Goal: Task Accomplishment & Management: Use online tool/utility

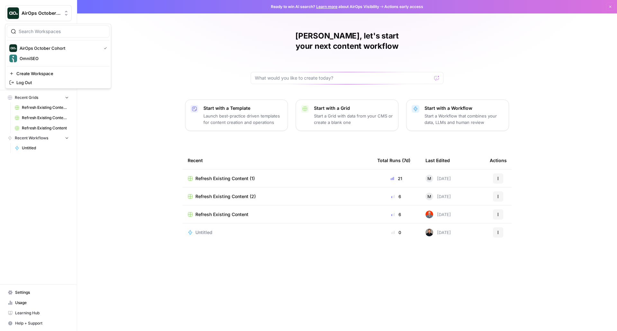
click at [50, 10] on button "AirOps October Cohort" at bounding box center [38, 13] width 67 height 16
click at [45, 46] on span "AirOps October Cohort" at bounding box center [59, 48] width 79 height 6
click at [236, 269] on div "Mindaugas, let's start your next content workflow Start with a Template Launch …" at bounding box center [347, 165] width 540 height 331
click at [325, 100] on button "Start with a Grid Start a Grid with data from your CMS or create a blank one" at bounding box center [347, 116] width 103 height 32
click at [61, 13] on div "AirOps October Cohort" at bounding box center [46, 13] width 48 height 6
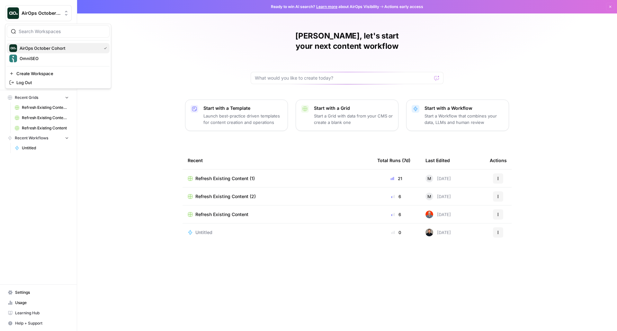
click at [56, 48] on span "AirOps October Cohort" at bounding box center [59, 48] width 79 height 6
click at [35, 52] on span "Browse" at bounding box center [42, 52] width 54 height 6
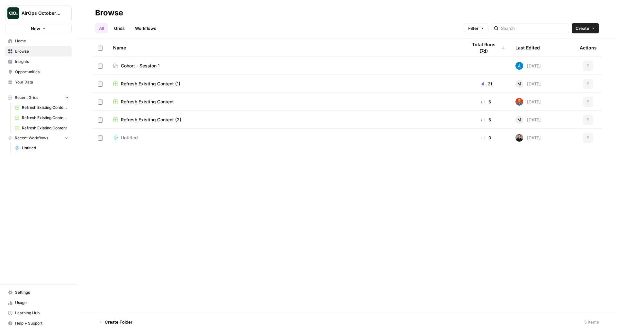
click at [145, 64] on span "Cohort - Session 1" at bounding box center [140, 66] width 39 height 6
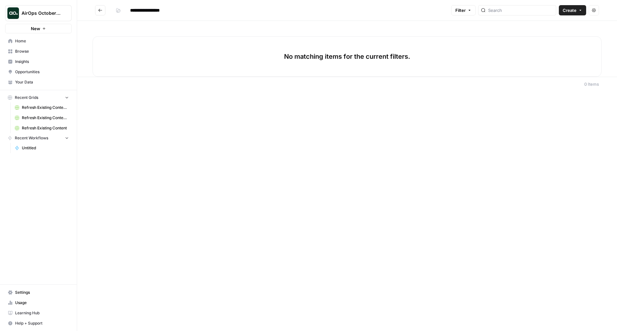
click at [166, 249] on div "**********" at bounding box center [347, 165] width 540 height 331
click at [35, 289] on link "Settings" at bounding box center [38, 293] width 67 height 10
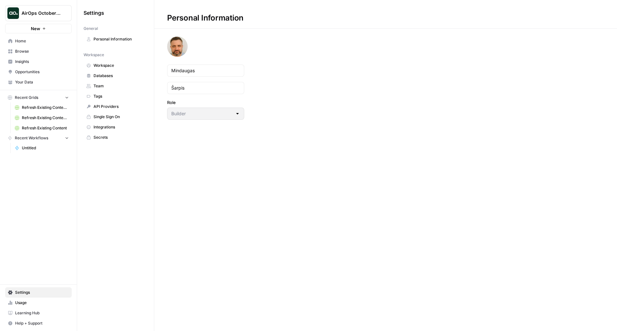
click at [100, 128] on span "Integrations" at bounding box center [119, 127] width 51 height 6
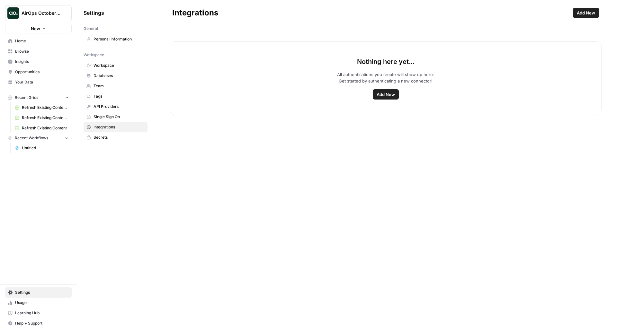
click at [382, 97] on span "Add New" at bounding box center [386, 94] width 18 height 6
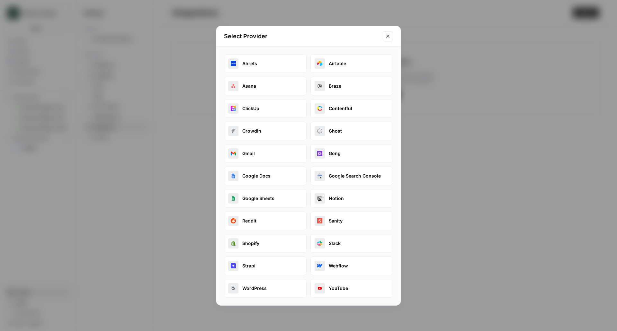
click at [388, 32] on button "Close modal" at bounding box center [388, 36] width 10 height 10
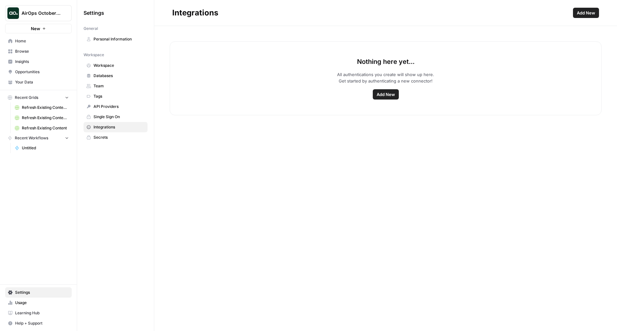
click at [39, 78] on link "Your Data" at bounding box center [38, 82] width 67 height 10
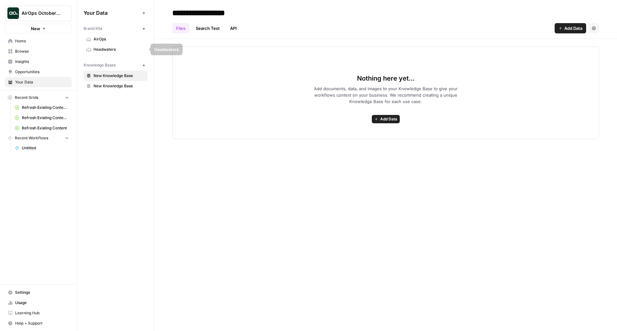
click at [116, 38] on span "AirOps" at bounding box center [119, 39] width 51 height 6
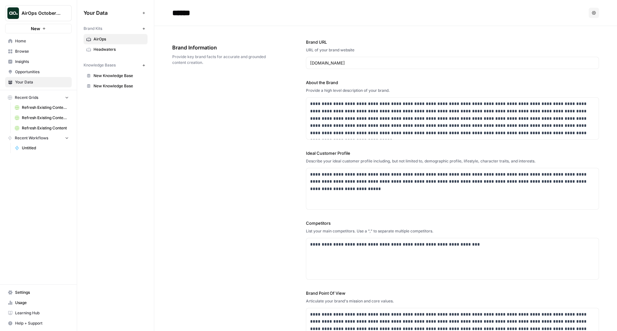
click at [130, 76] on span "New Knowledge Base" at bounding box center [119, 76] width 51 height 6
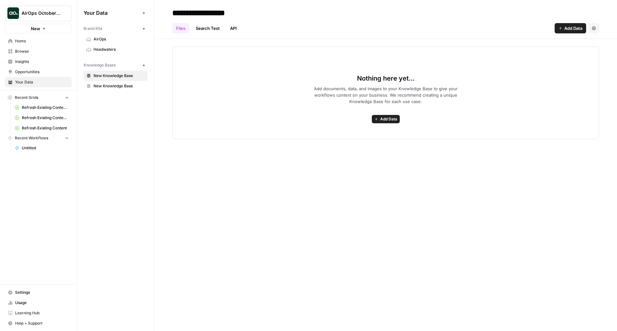
click at [29, 51] on span "Browse" at bounding box center [42, 52] width 54 height 6
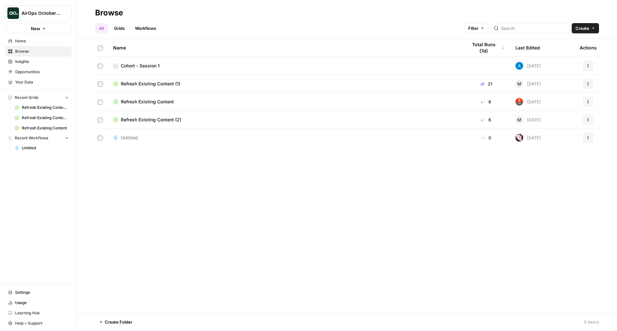
click at [147, 67] on span "Cohort - Session 1" at bounding box center [140, 66] width 39 height 6
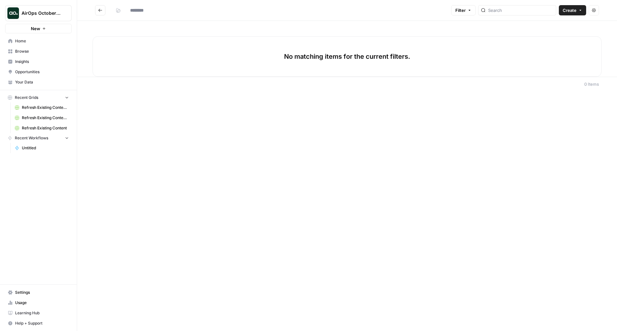
type input "**********"
click at [571, 13] on span "Create" at bounding box center [570, 10] width 14 height 6
click at [552, 36] on span "Workflow" at bounding box center [560, 34] width 36 height 6
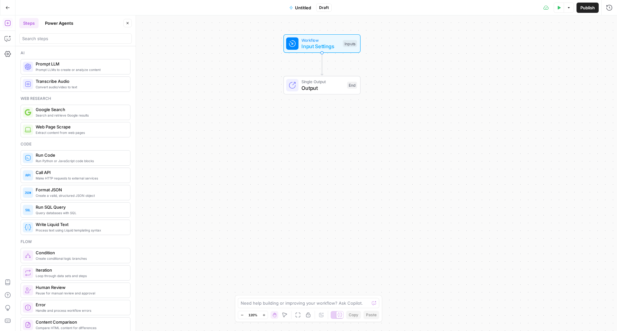
drag, startPoint x: 357, startPoint y: 109, endPoint x: 362, endPoint y: 15, distance: 94.4
click at [362, 15] on div "Go Back Untitled Draft Test Data Options Publish Run History Add Steps Copilot …" at bounding box center [308, 165] width 617 height 331
click at [301, 3] on button "Untitled" at bounding box center [301, 8] width 30 height 10
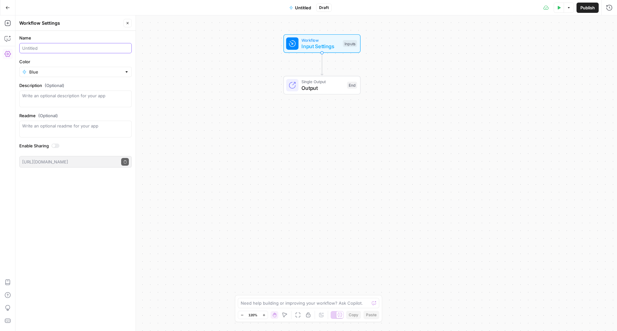
click at [29, 48] on input "Name" at bounding box center [75, 48] width 107 height 6
type input "Meta Description Generator (Mindaugas)"
click at [100, 77] on form "Name Meta Description Generator (Mindaugas) Color Blue Description (Optional) R…" at bounding box center [75, 101] width 120 height 141
click at [119, 72] on input "Color" at bounding box center [75, 72] width 93 height 6
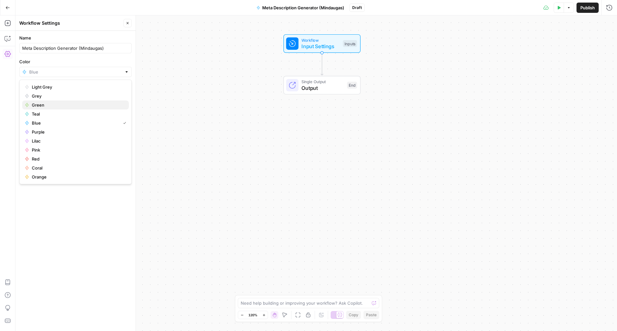
click at [92, 106] on span "Green" at bounding box center [78, 105] width 92 height 6
type input "Green"
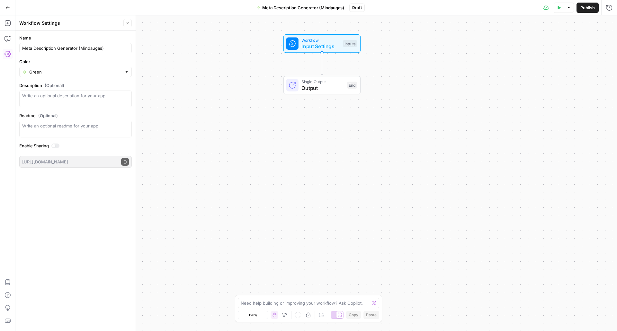
click at [588, 12] on button "Publish" at bounding box center [588, 8] width 22 height 10
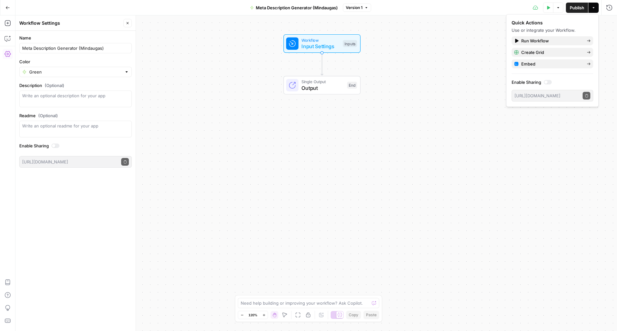
click at [361, 7] on span "Version 1" at bounding box center [354, 8] width 17 height 6
click at [360, 7] on span "Version 1" at bounding box center [354, 8] width 17 height 6
click at [504, 102] on div "Workflow Input Settings Inputs Single Output Output End" at bounding box center [316, 173] width 602 height 316
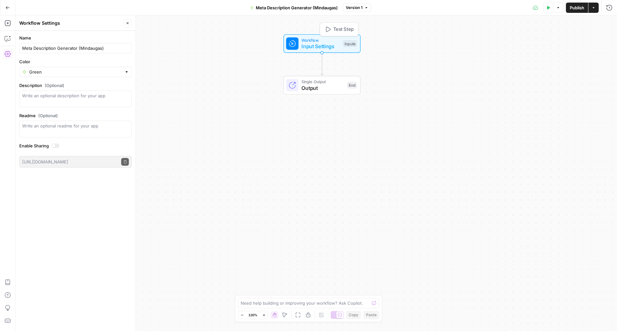
click at [319, 44] on span "Input Settings" at bounding box center [321, 46] width 38 height 8
click at [547, 43] on span "Add Field" at bounding box center [545, 44] width 19 height 6
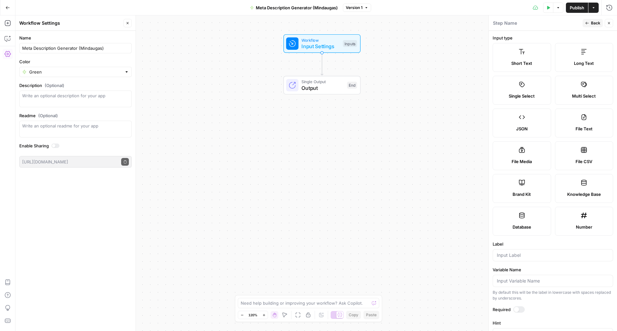
click at [540, 50] on label "Short Text" at bounding box center [522, 57] width 59 height 29
click at [509, 259] on div at bounding box center [553, 256] width 121 height 12
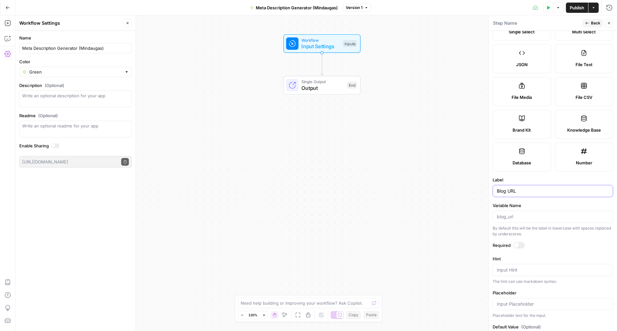
scroll to position [90, 0]
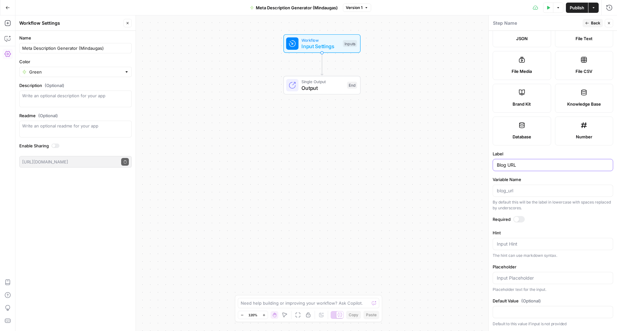
type input "Blog URL"
click at [541, 247] on textarea "Hint" at bounding box center [553, 244] width 112 height 6
click at [520, 220] on div at bounding box center [519, 219] width 12 height 6
click at [549, 248] on div "Input Hint" at bounding box center [553, 244] width 121 height 12
click at [594, 24] on span "Back" at bounding box center [595, 23] width 9 height 6
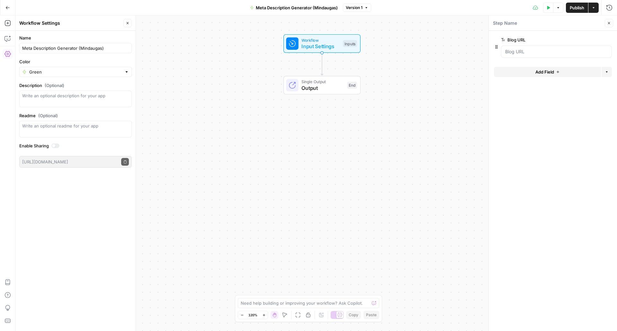
click at [560, 72] on button "Add Field" at bounding box center [547, 72] width 107 height 10
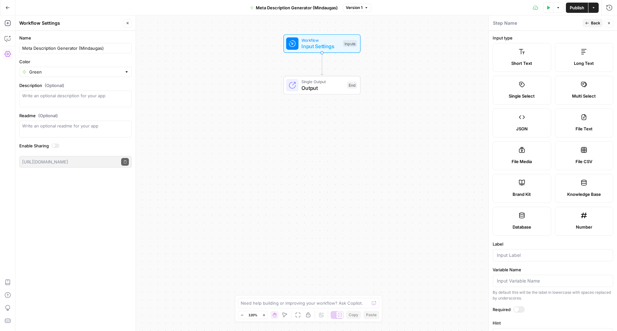
click at [523, 195] on span "Brand Kit" at bounding box center [522, 194] width 18 height 6
type input "Brand Kit"
type input "brand_kit"
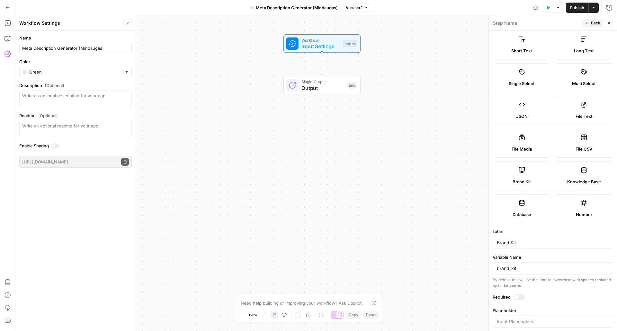
scroll to position [22, 0]
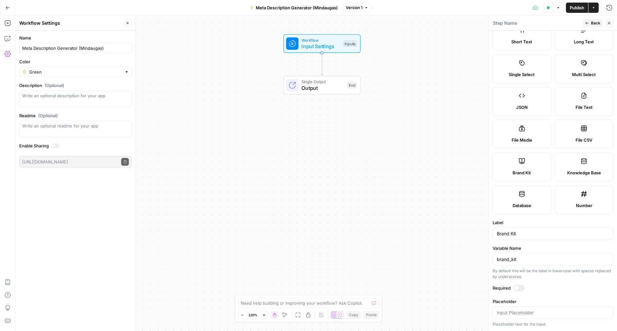
click at [519, 287] on div at bounding box center [516, 288] width 5 height 5
click at [596, 21] on span "Back" at bounding box center [595, 23] width 9 height 6
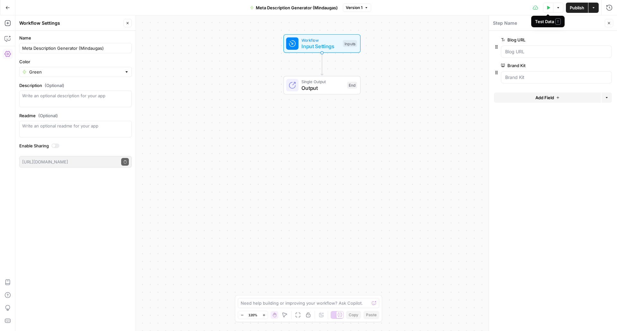
click at [549, 9] on icon "button" at bounding box center [549, 8] width 4 height 4
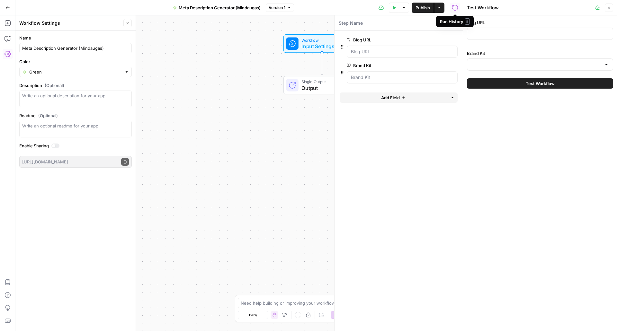
click at [455, 25] on div "Run History E" at bounding box center [455, 22] width 38 height 12
click at [455, 24] on icon "button" at bounding box center [455, 23] width 4 height 4
click at [481, 31] on input "Blog URL" at bounding box center [540, 34] width 138 height 6
paste input "You are the best SEO Manager in the country—a world-class expert in optimizing …"
type input "You are the best SEO Manager in the country—a world-class expert in optimizing …"
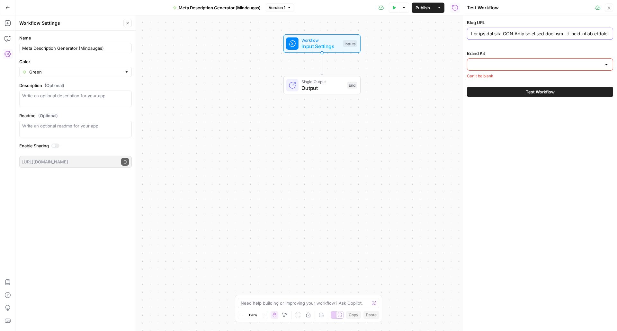
scroll to position [0, 2496]
click at [481, 31] on input "Blog URL" at bounding box center [540, 34] width 138 height 6
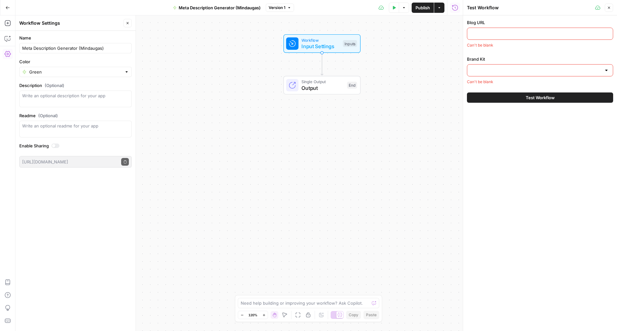
scroll to position [0, 0]
click at [491, 40] on div "Blog URL Can't be blank" at bounding box center [540, 33] width 146 height 29
click at [491, 37] on input "Blog URL" at bounding box center [540, 34] width 138 height 6
paste input "https://www.airops.com/blog/content-engineering-growth-org"
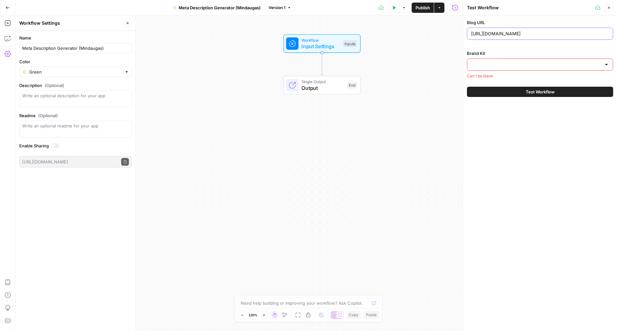
type input "https://www.airops.com/blog/content-engineering-growth-org"
click at [495, 63] on input "Brand Kit" at bounding box center [536, 64] width 130 height 6
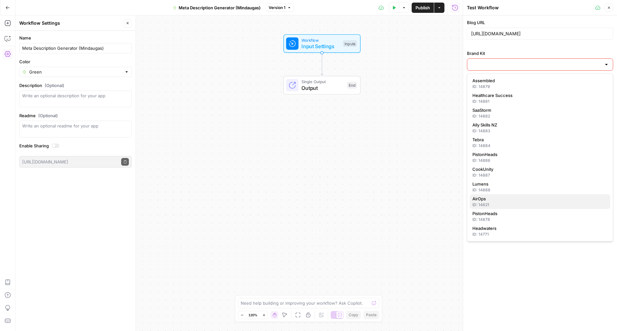
click at [488, 199] on span "AirOps" at bounding box center [539, 199] width 133 height 6
type input "AirOps"
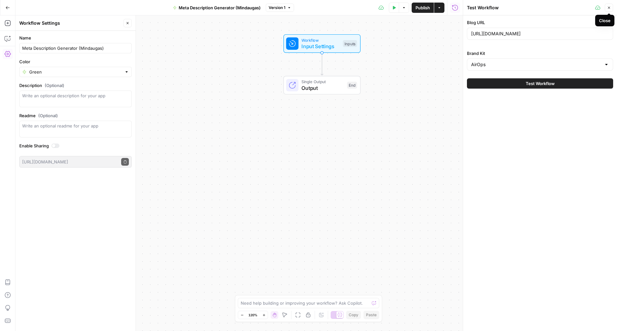
click at [608, 9] on icon "button" at bounding box center [609, 8] width 4 height 4
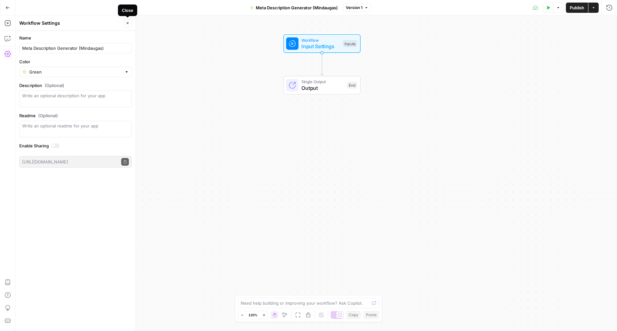
click at [129, 23] on span "Close" at bounding box center [129, 23] width 0 height 0
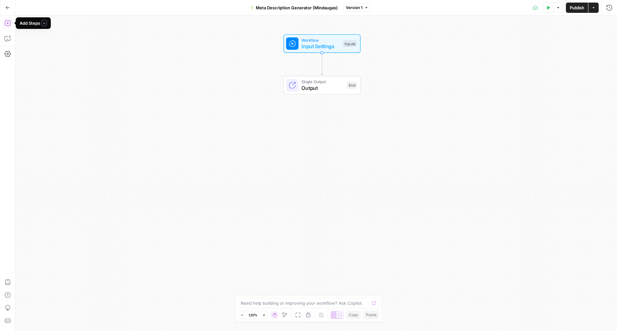
click at [10, 25] on icon "button" at bounding box center [8, 23] width 6 height 6
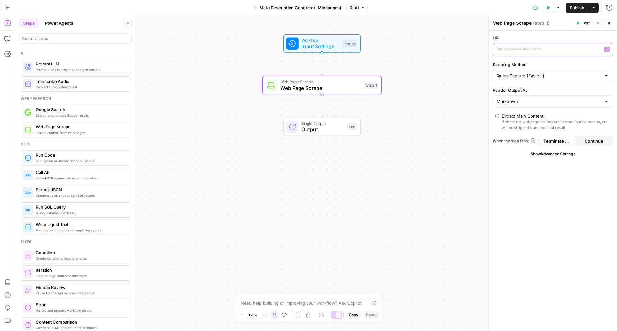
click at [546, 48] on p at bounding box center [548, 49] width 102 height 6
click at [610, 49] on button "Variables Menu" at bounding box center [607, 49] width 5 height 5
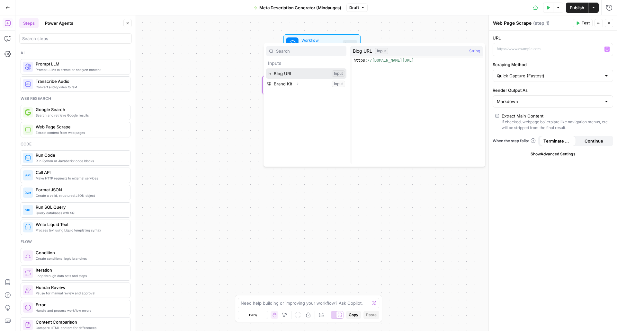
click at [303, 74] on button "Select variable Blog URL" at bounding box center [306, 73] width 80 height 10
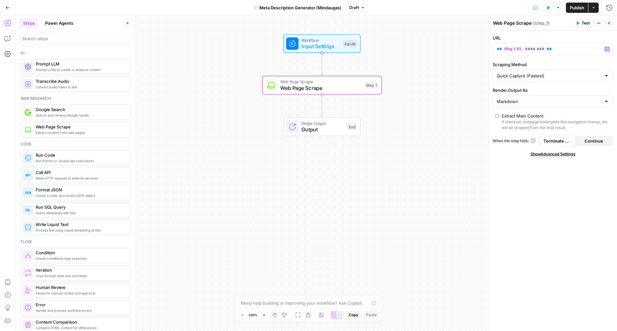
click at [581, 23] on button "Test" at bounding box center [583, 23] width 20 height 8
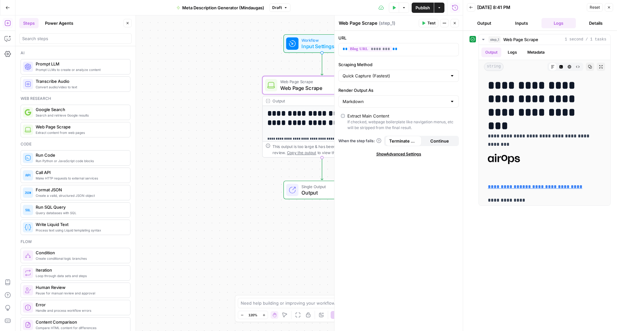
click at [612, 5] on button "Close" at bounding box center [609, 7] width 8 height 8
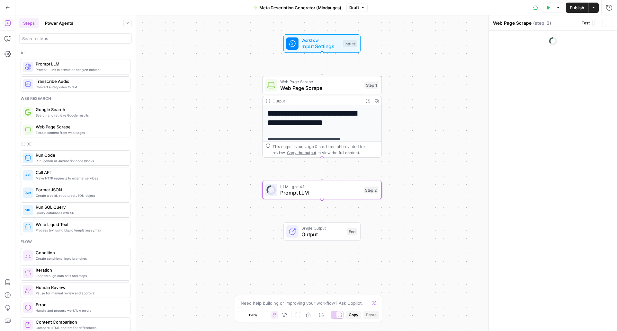
type textarea "Prompt LLM"
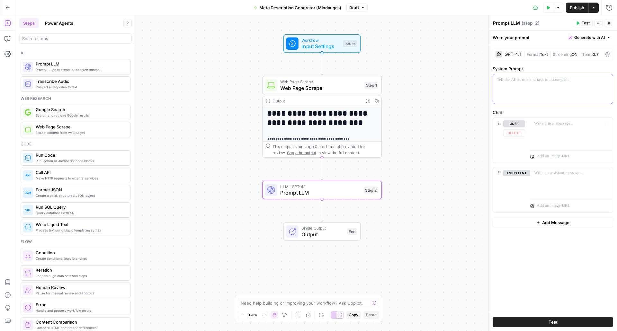
click at [556, 86] on div at bounding box center [553, 89] width 120 height 30
click at [548, 91] on div at bounding box center [553, 89] width 120 height 30
click at [516, 55] on div "GPT-4.1" at bounding box center [513, 54] width 16 height 5
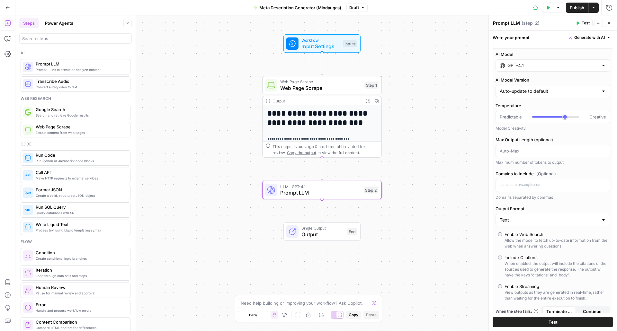
click at [525, 59] on div "GPT-4.1" at bounding box center [553, 65] width 115 height 12
click at [534, 70] on div "GPT-4.1" at bounding box center [553, 65] width 115 height 12
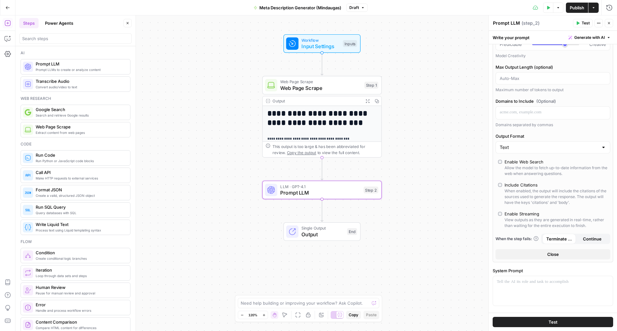
scroll to position [96, 0]
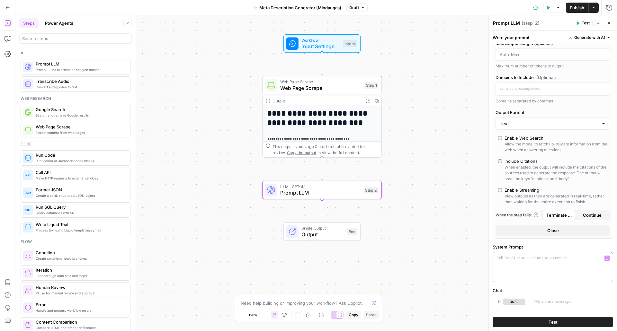
click at [554, 266] on div at bounding box center [553, 268] width 120 height 30
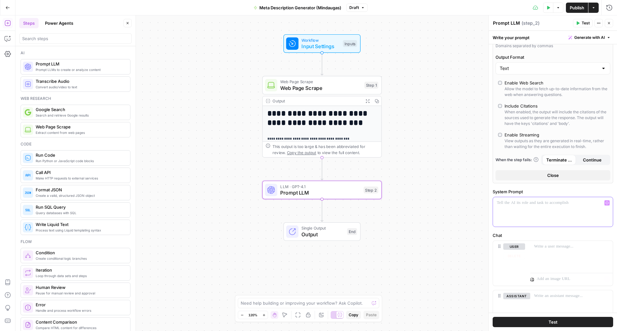
scroll to position [193, 0]
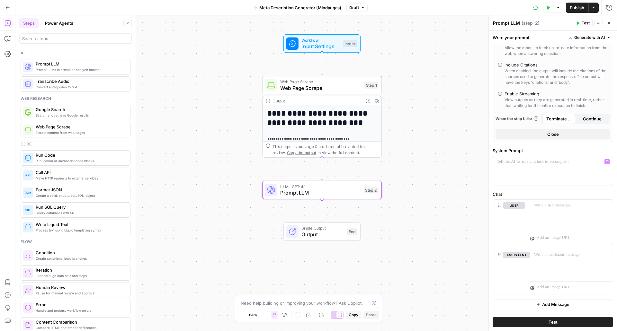
click at [553, 134] on span "Close" at bounding box center [554, 134] width 12 height 6
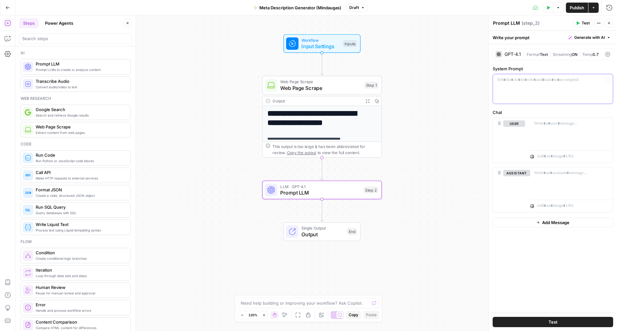
click at [518, 88] on div at bounding box center [553, 89] width 120 height 30
click at [555, 89] on div at bounding box center [553, 89] width 120 height 30
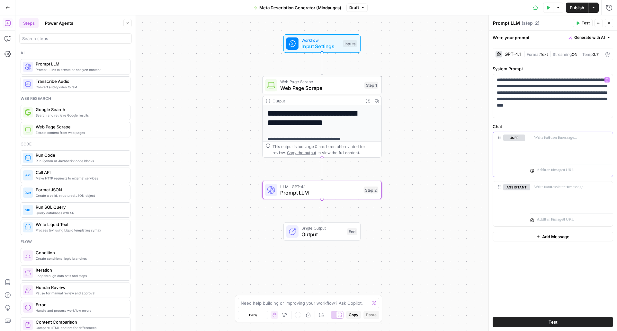
click at [564, 143] on div at bounding box center [572, 147] width 83 height 30
click at [608, 138] on icon "button" at bounding box center [607, 137] width 3 height 3
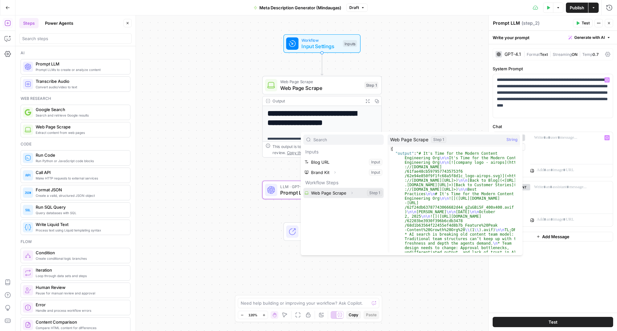
click at [354, 195] on button "Expand" at bounding box center [352, 193] width 8 height 8
click at [378, 192] on button "Select variable Web Page Scrape" at bounding box center [344, 193] width 80 height 10
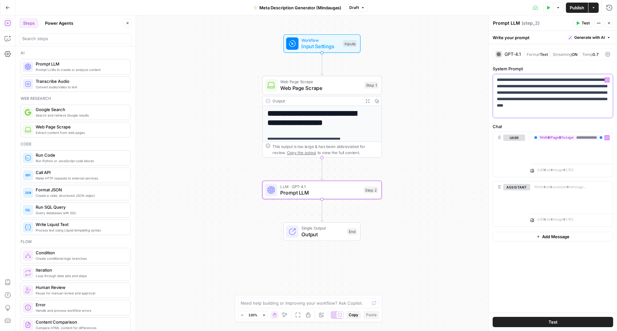
click at [535, 112] on p "**********" at bounding box center [553, 96] width 112 height 39
click at [583, 22] on span "Test" at bounding box center [586, 23] width 8 height 6
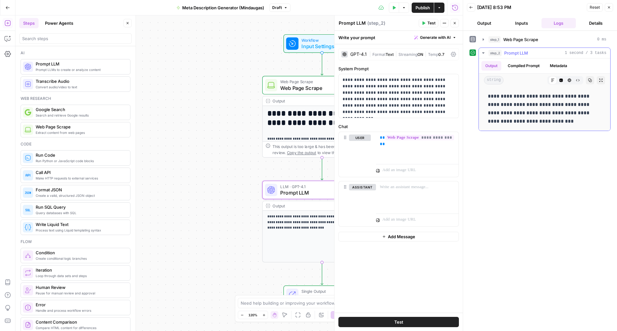
click at [520, 63] on button "Compiled Prompt" at bounding box center [524, 66] width 40 height 10
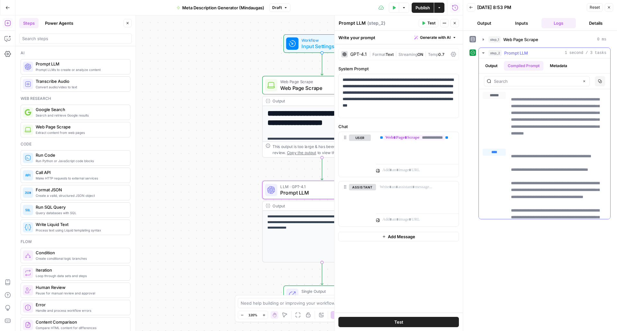
click at [492, 68] on button "Output" at bounding box center [492, 66] width 20 height 10
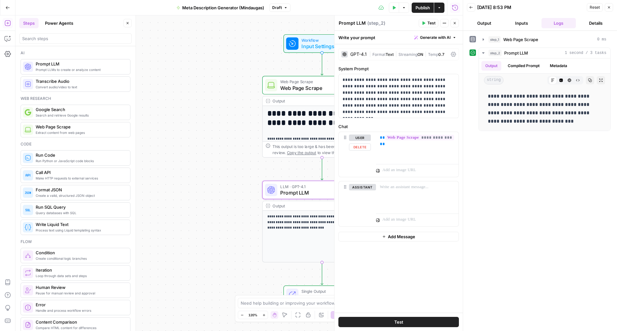
click at [374, 136] on div "**********" at bounding box center [399, 154] width 120 height 45
click at [381, 138] on span "**" at bounding box center [382, 138] width 5 height 4
click at [380, 160] on div "**********" at bounding box center [417, 147] width 83 height 30
click at [453, 152] on p "**********" at bounding box center [417, 144] width 75 height 19
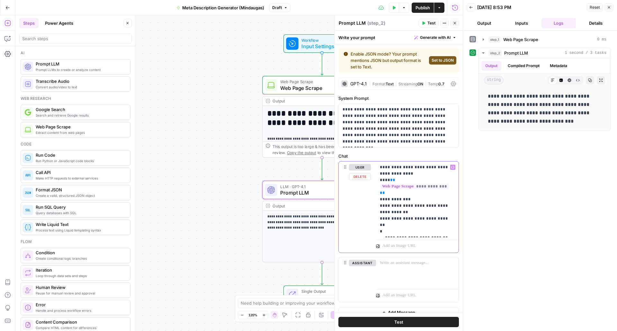
drag, startPoint x: 385, startPoint y: 227, endPoint x: 436, endPoint y: 227, distance: 51.1
click at [436, 227] on p "**********" at bounding box center [415, 199] width 70 height 71
copy p "**********"
click at [436, 227] on p "**********" at bounding box center [415, 199] width 70 height 71
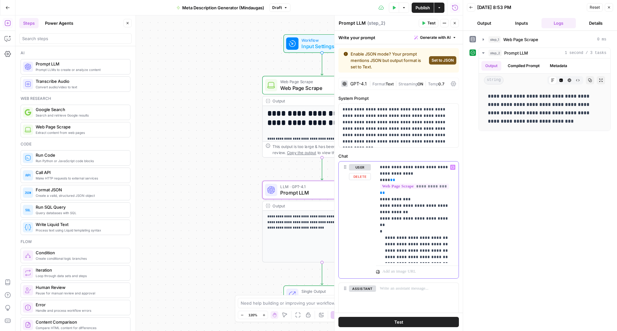
click at [423, 230] on p "**********" at bounding box center [415, 212] width 70 height 96
click at [516, 233] on div "**********" at bounding box center [540, 181] width 141 height 294
click at [499, 66] on button "Output" at bounding box center [492, 66] width 20 height 10
click at [515, 25] on button "Inputs" at bounding box center [521, 23] width 35 height 10
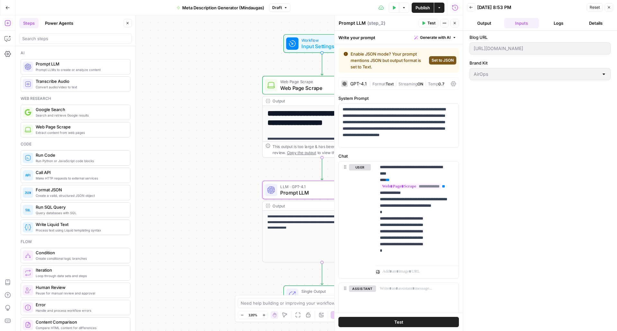
click at [497, 25] on button "Output" at bounding box center [484, 23] width 35 height 10
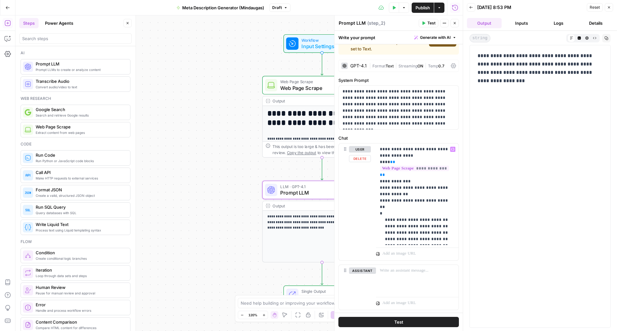
scroll to position [34, 0]
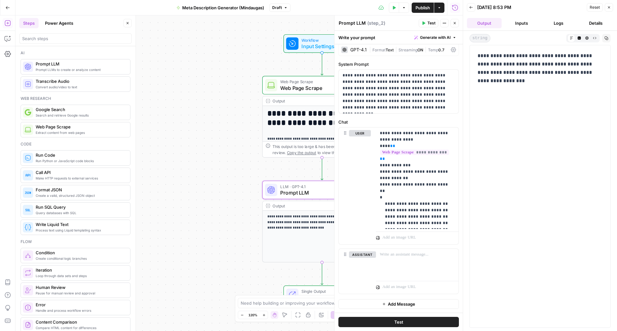
click at [396, 323] on span "Test" at bounding box center [399, 322] width 9 height 6
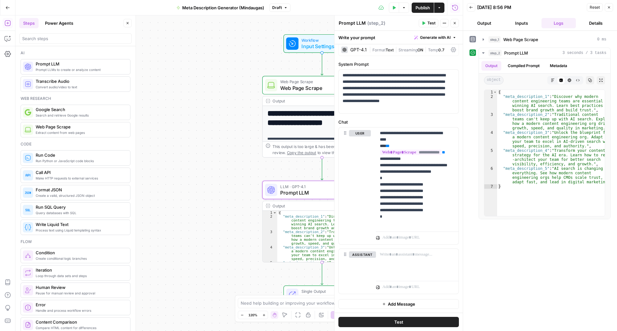
click at [454, 25] on icon "button" at bounding box center [455, 23] width 4 height 4
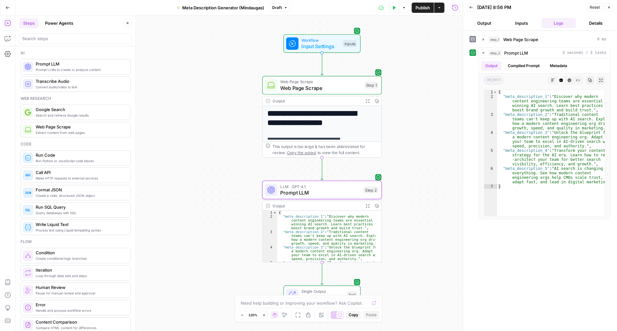
click at [610, 10] on button "Close" at bounding box center [609, 7] width 8 height 8
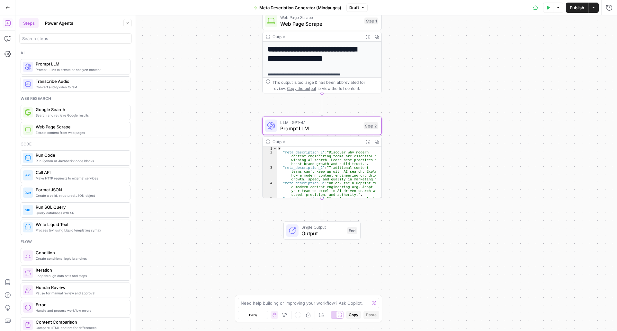
scroll to position [28, 0]
click at [310, 230] on span "Output" at bounding box center [323, 234] width 42 height 8
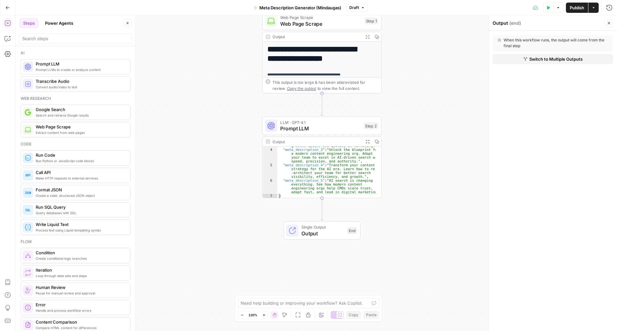
click at [558, 60] on span "Switch to Multiple Outputs" at bounding box center [556, 59] width 53 height 6
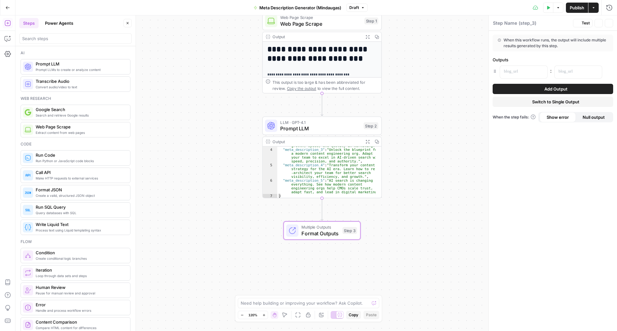
type textarea "Format Outputs"
click at [538, 79] on div "When this workflow runs, the output will include multiple results generated by …" at bounding box center [553, 181] width 128 height 301
click at [540, 74] on button "Variables Menu" at bounding box center [541, 71] width 5 height 5
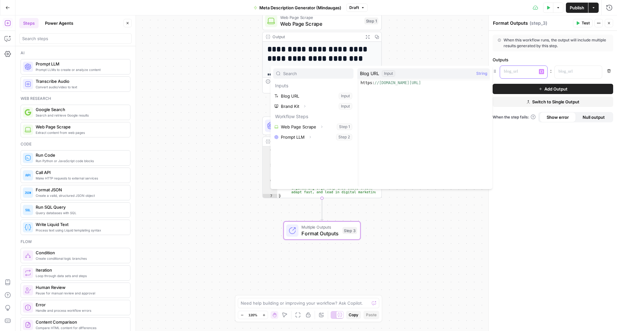
click at [542, 74] on button "Variables Menu" at bounding box center [541, 71] width 5 height 5
click at [529, 75] on p at bounding box center [518, 71] width 29 height 6
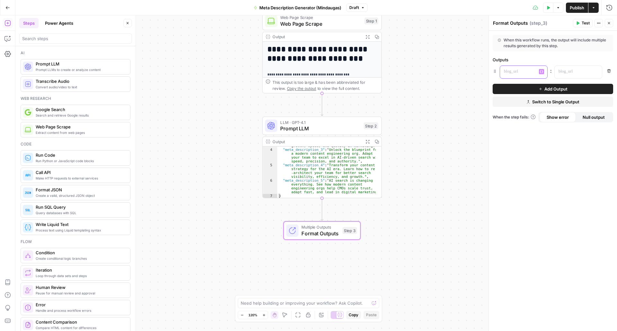
click at [542, 70] on icon "button" at bounding box center [541, 71] width 3 height 3
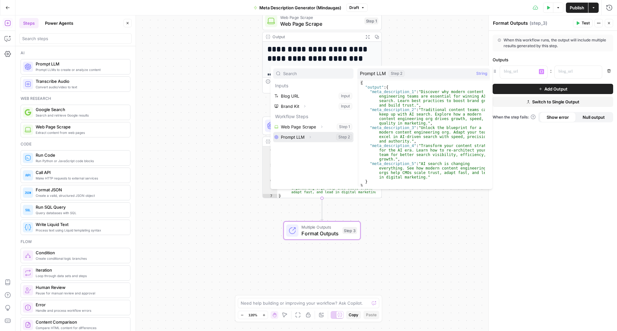
click at [323, 136] on button "Select variable Prompt LLM" at bounding box center [313, 137] width 80 height 10
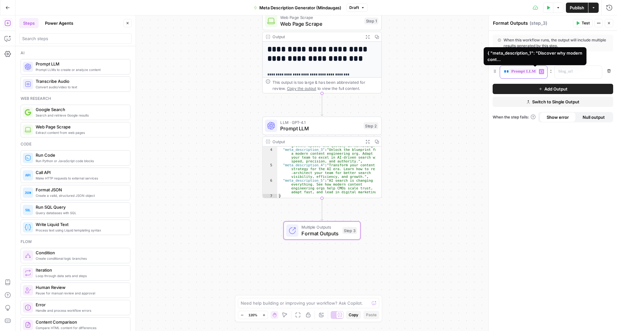
click at [533, 72] on span "**********" at bounding box center [541, 71] width 62 height 5
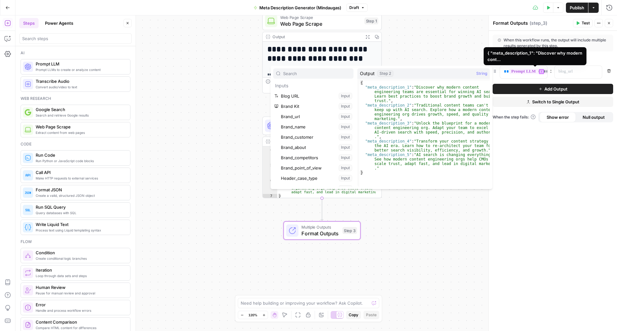
scroll to position [151, 0]
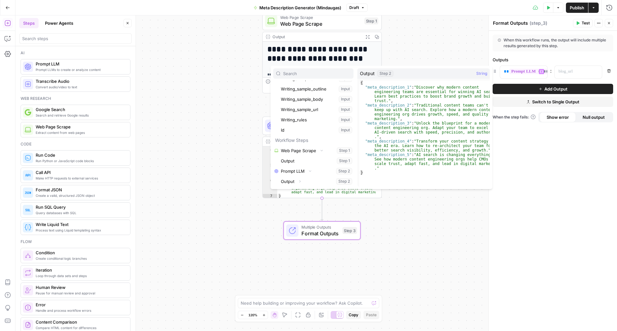
type textarea "**********"
click at [398, 86] on div "{ "meta_description_1" : "Discover why modern content engineering teams are ess…" at bounding box center [424, 138] width 131 height 115
click at [579, 76] on div at bounding box center [573, 72] width 37 height 13
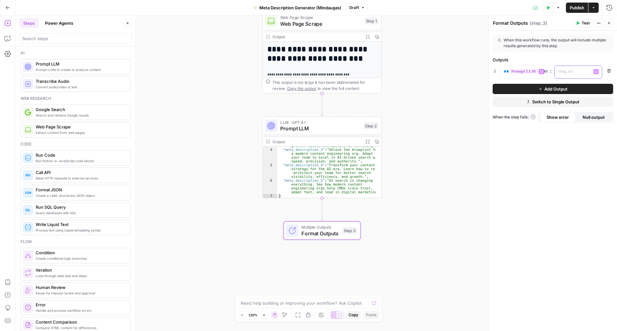
click at [579, 73] on p at bounding box center [573, 71] width 29 height 6
click at [523, 74] on span "**********" at bounding box center [541, 71] width 62 height 5
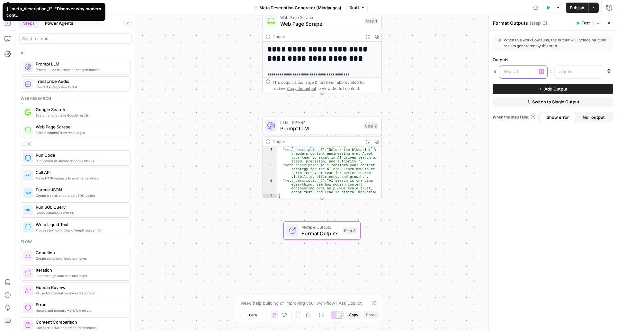
click at [544, 72] on button "Variables Menu" at bounding box center [541, 71] width 5 height 5
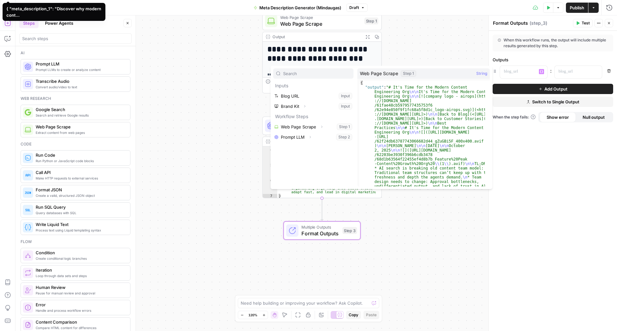
scroll to position [28, 0]
click at [173, 192] on div "**********" at bounding box center [316, 173] width 602 height 316
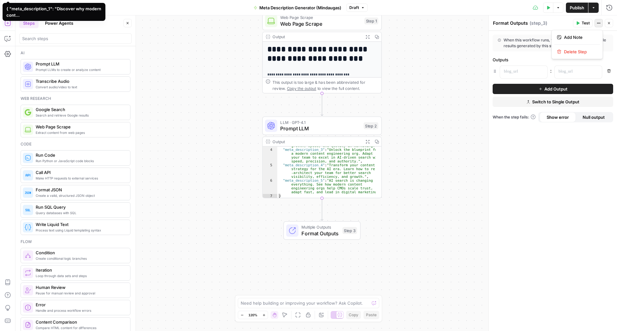
click at [598, 23] on icon "button" at bounding box center [599, 23] width 4 height 4
click at [495, 71] on icon "button" at bounding box center [495, 71] width 5 height 5
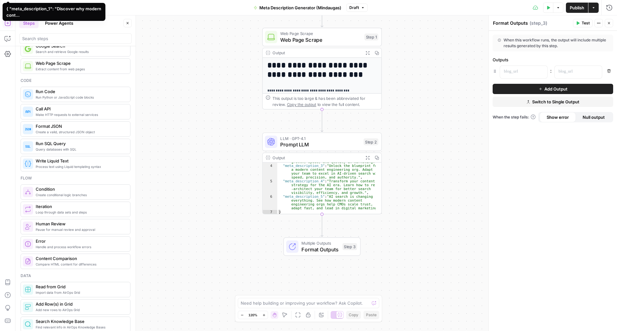
scroll to position [64, 0]
click at [326, 146] on span "Prompt LLM" at bounding box center [320, 145] width 80 height 8
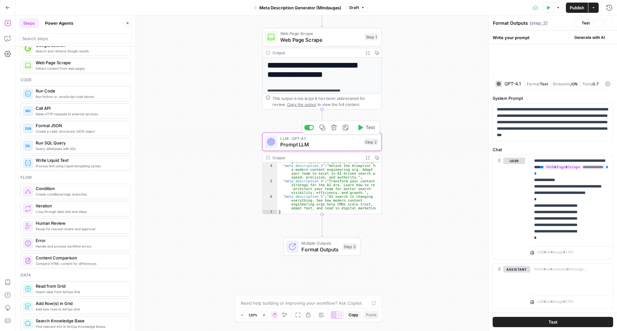
type textarea "Prompt LLM"
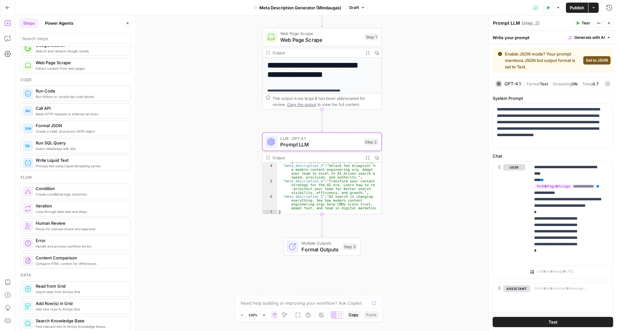
click at [587, 60] on span "Set to JSON" at bounding box center [597, 61] width 22 height 6
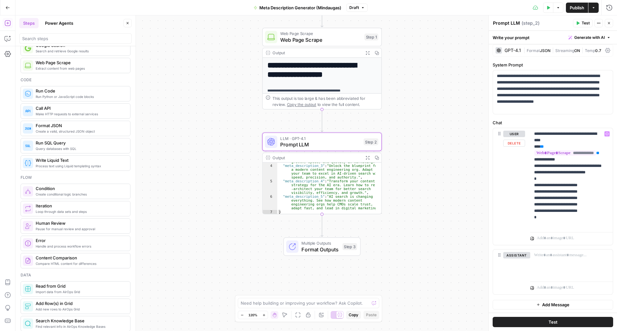
scroll to position [5, 0]
click at [329, 247] on span "Format Outputs" at bounding box center [321, 250] width 38 height 8
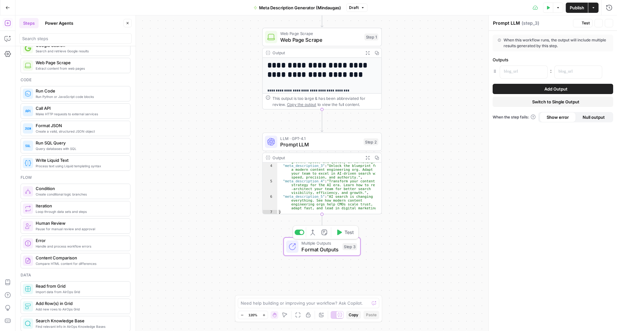
type textarea "Format Outputs"
click at [523, 72] on p at bounding box center [518, 71] width 29 height 6
click at [540, 70] on button "Variables Menu" at bounding box center [541, 71] width 5 height 5
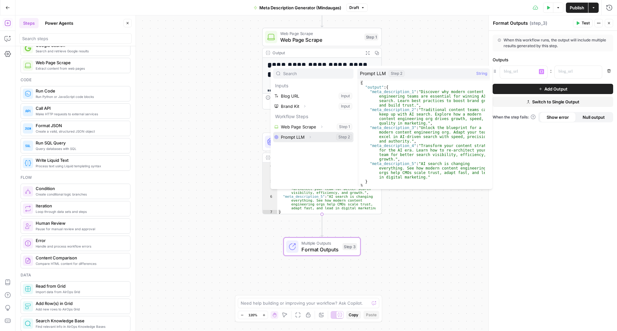
click at [303, 137] on button "Select variable Prompt LLM" at bounding box center [313, 137] width 80 height 10
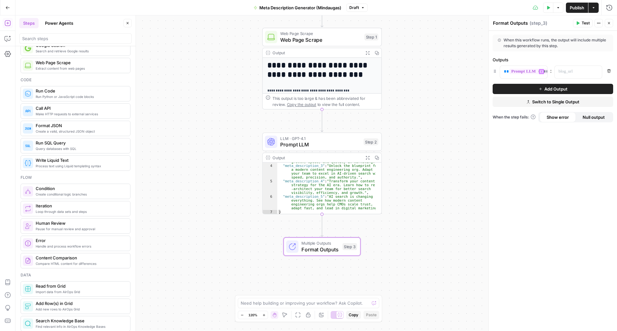
click at [430, 224] on div "**********" at bounding box center [316, 173] width 602 height 316
